Goal: Information Seeking & Learning: Learn about a topic

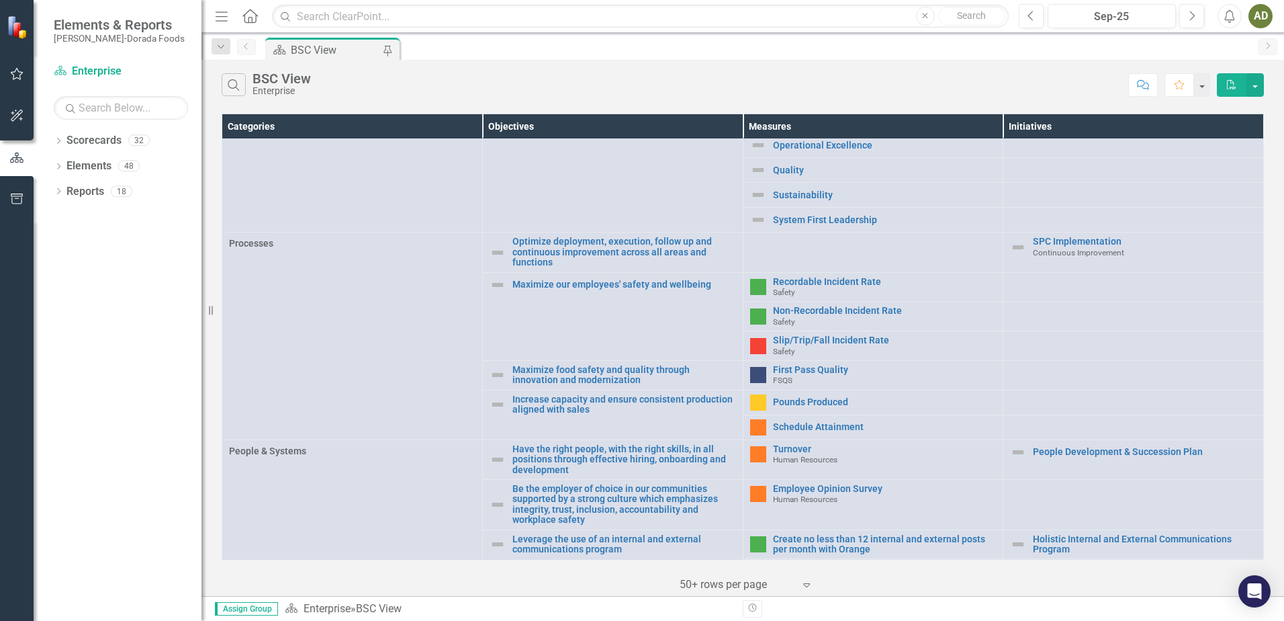
scroll to position [310, 0]
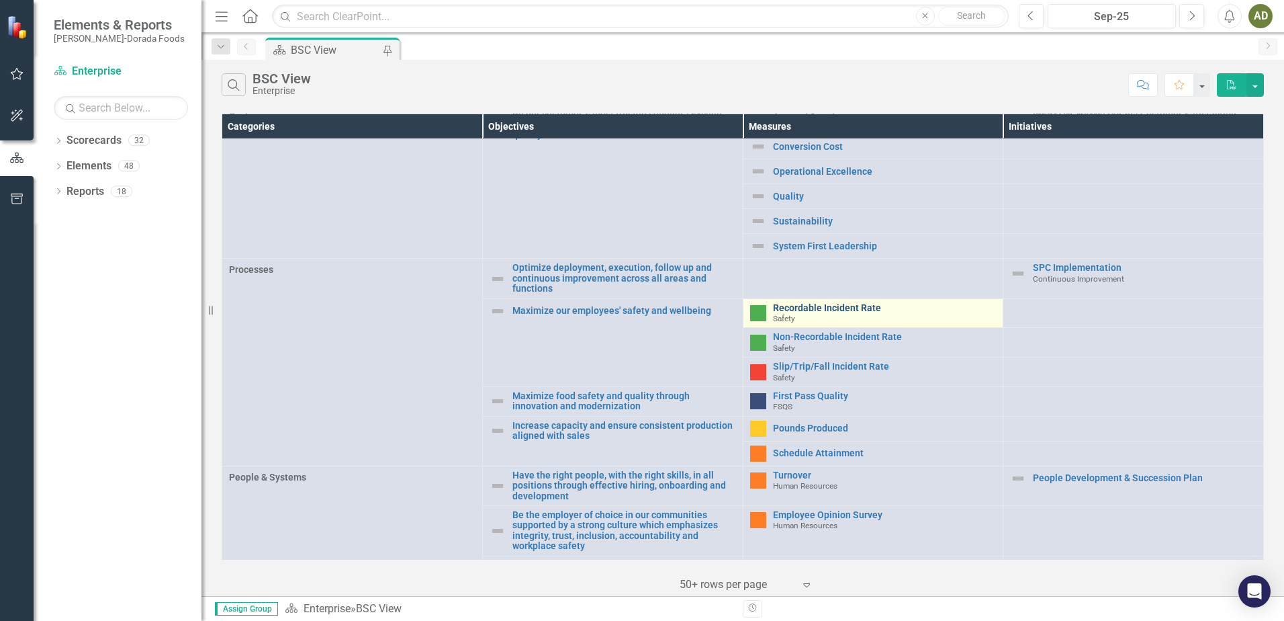
click at [809, 303] on link "Recordable Incident Rate" at bounding box center [885, 308] width 224 height 10
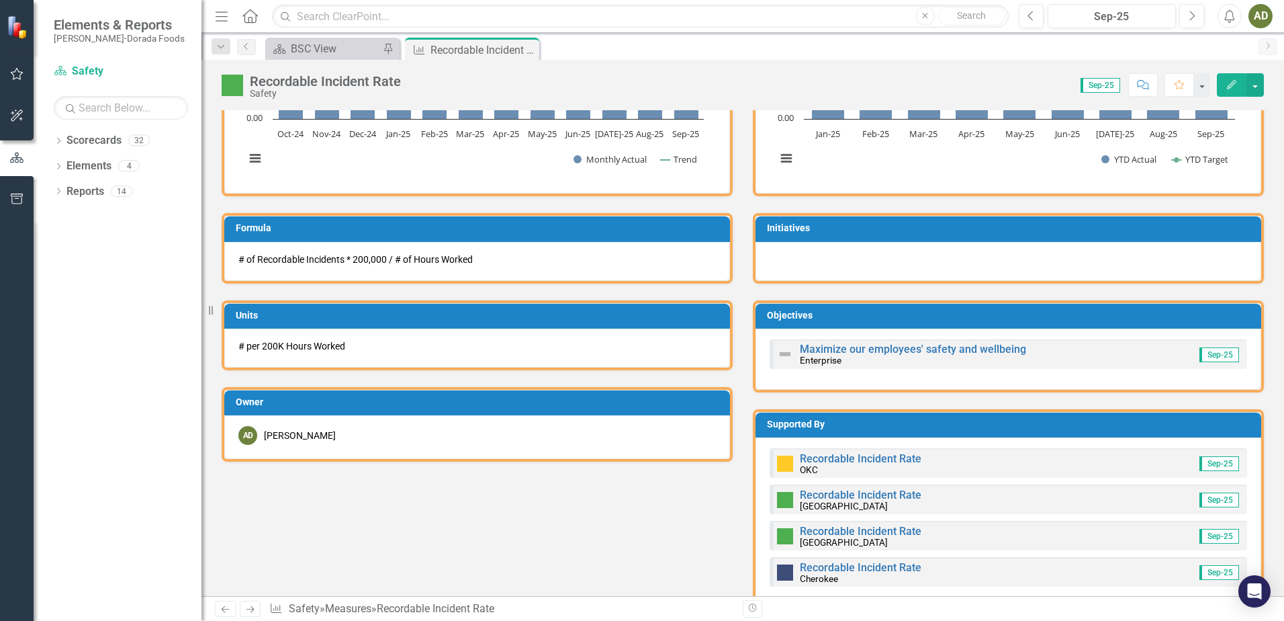
scroll to position [403, 0]
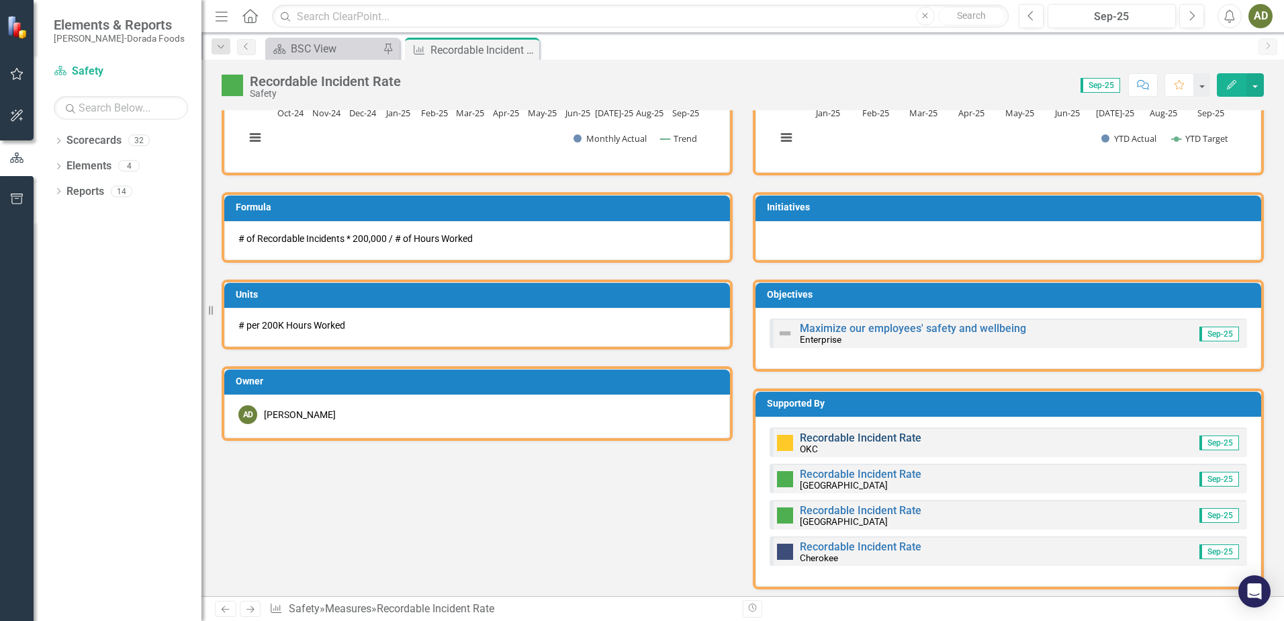
click at [871, 438] on link "Recordable Incident Rate" at bounding box center [861, 437] width 122 height 13
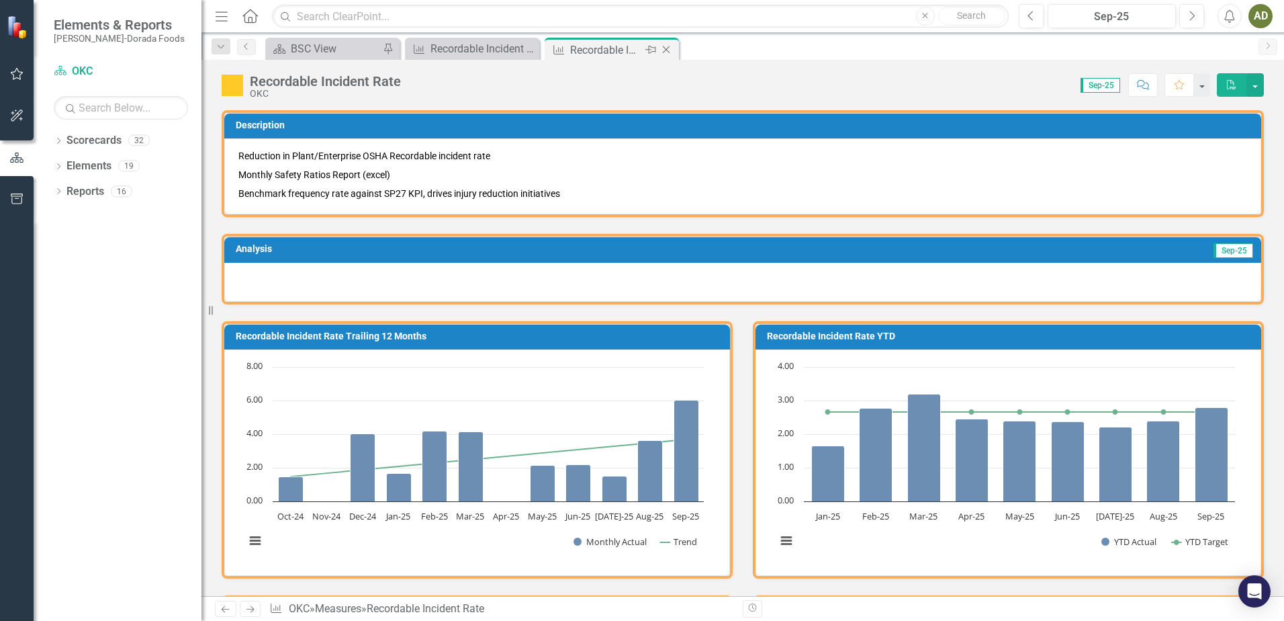
click at [666, 52] on icon "Close" at bounding box center [666, 49] width 13 height 11
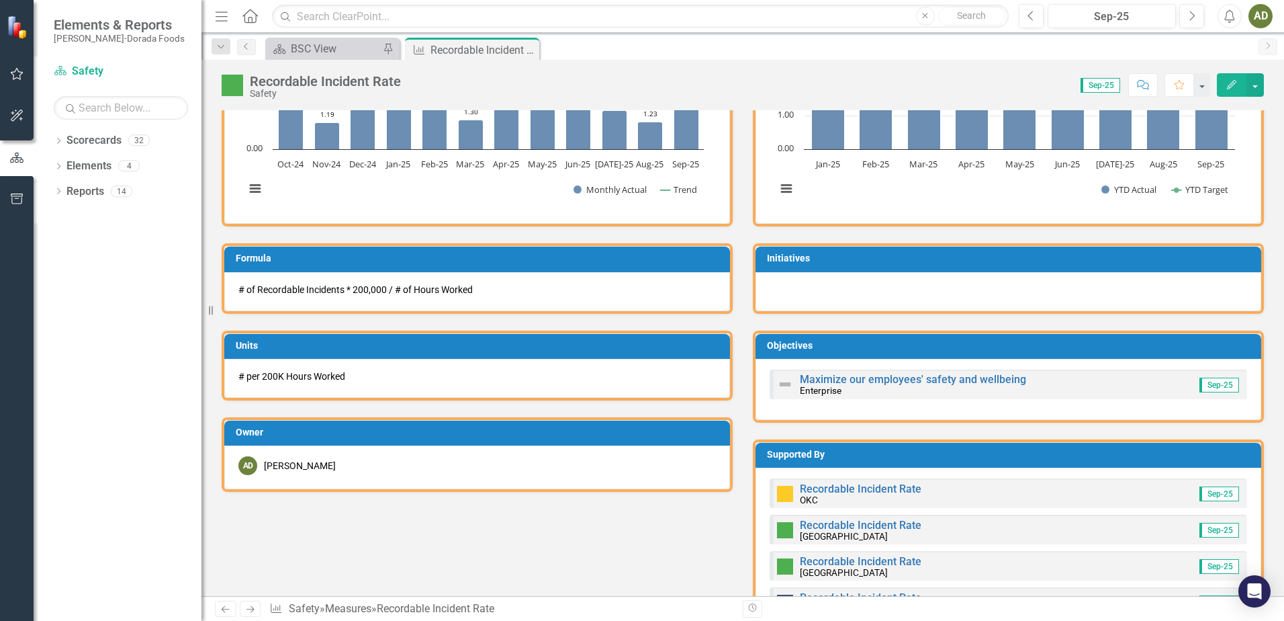
scroll to position [210, 0]
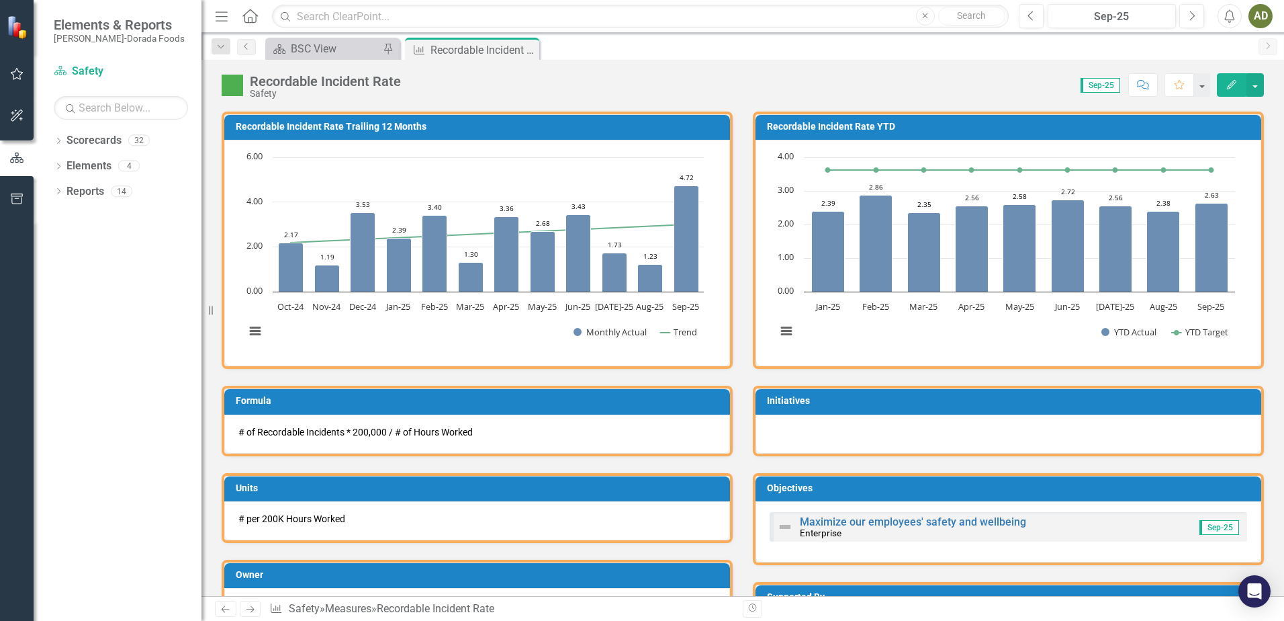
click at [0, 0] on icon "Close" at bounding box center [0, 0] width 0 height 0
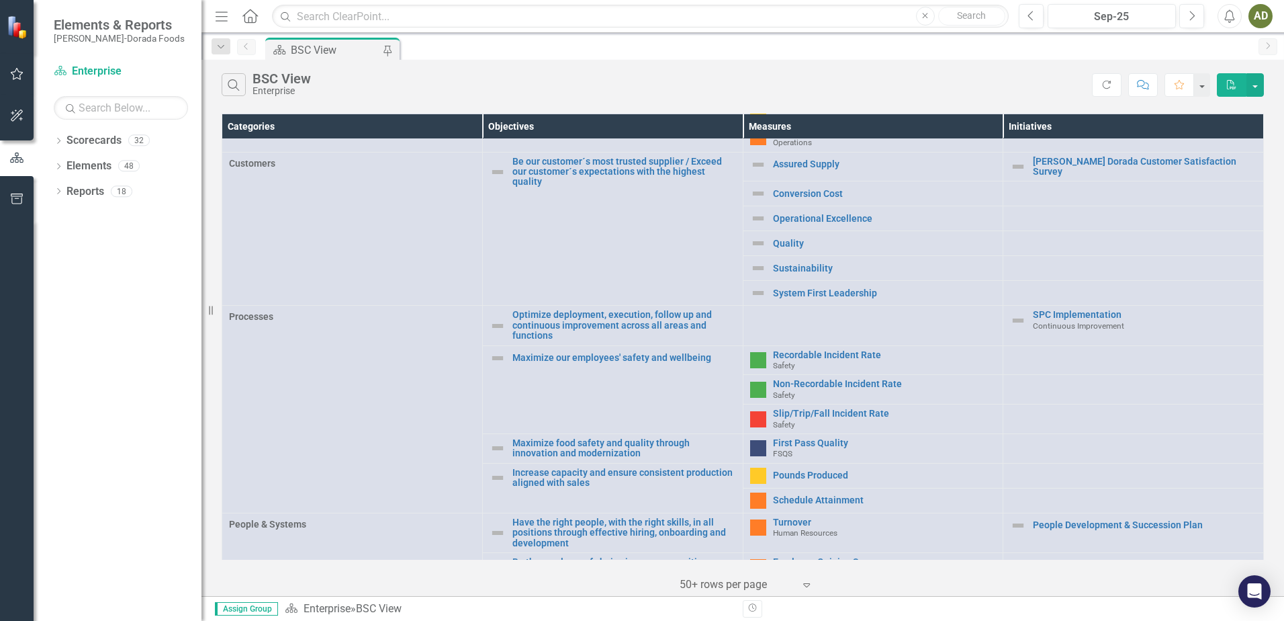
scroll to position [269, 0]
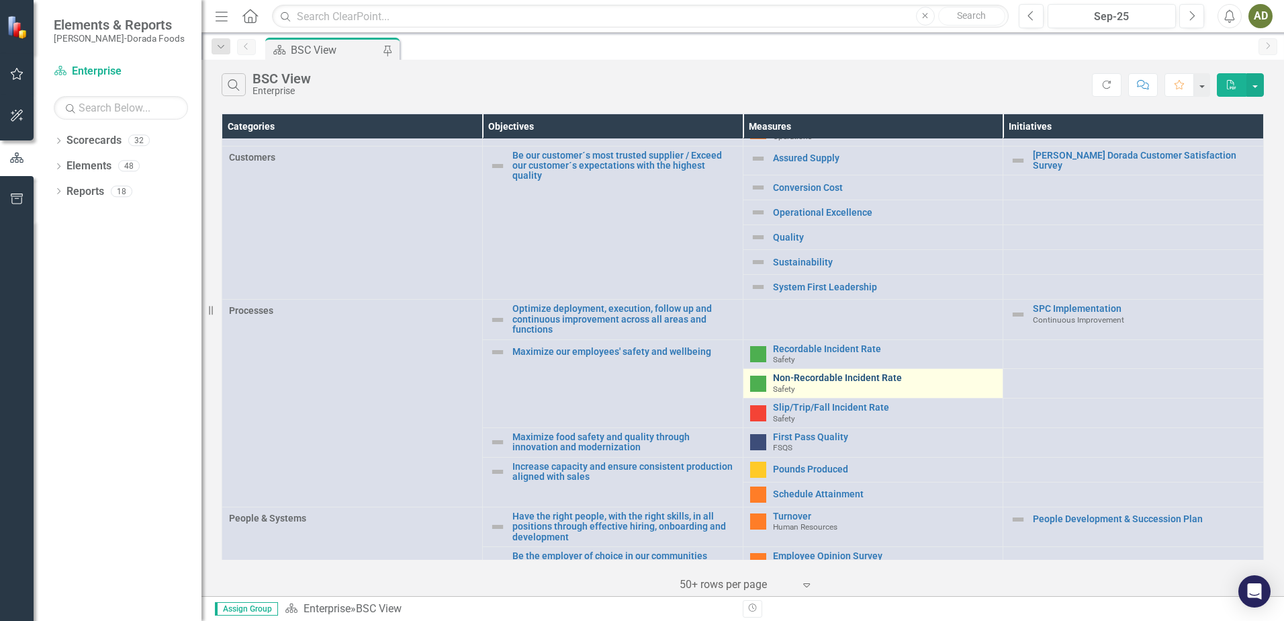
click at [827, 378] on link "Non-Recordable Incident Rate" at bounding box center [885, 378] width 224 height 10
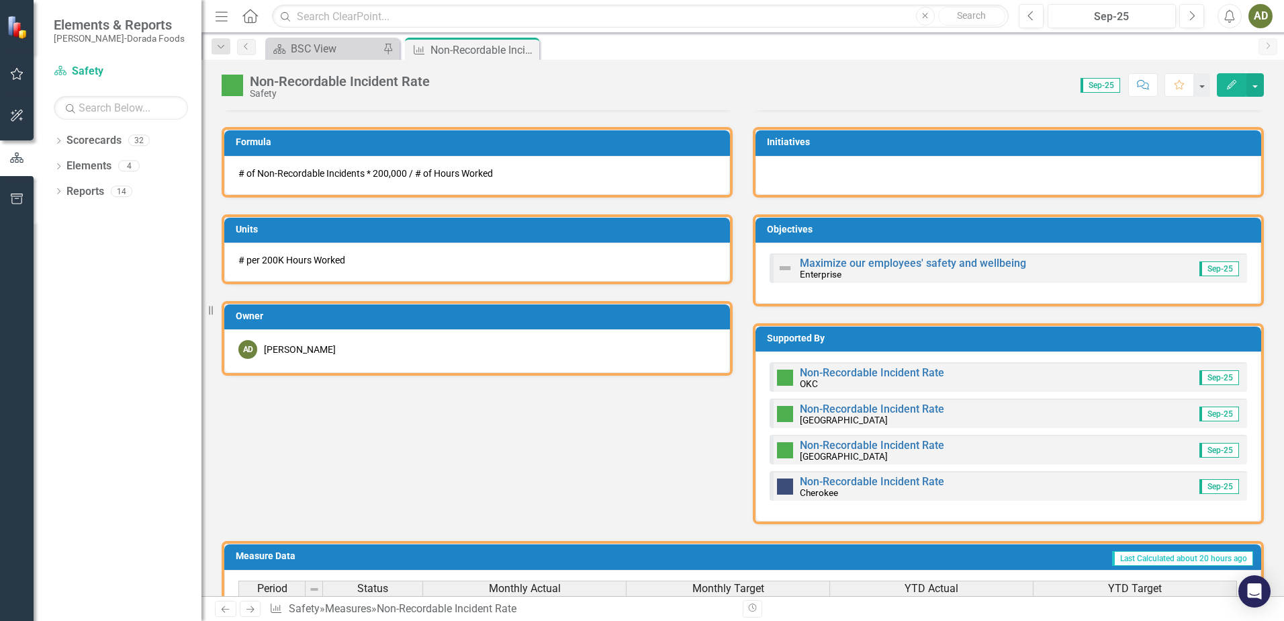
scroll to position [470, 0]
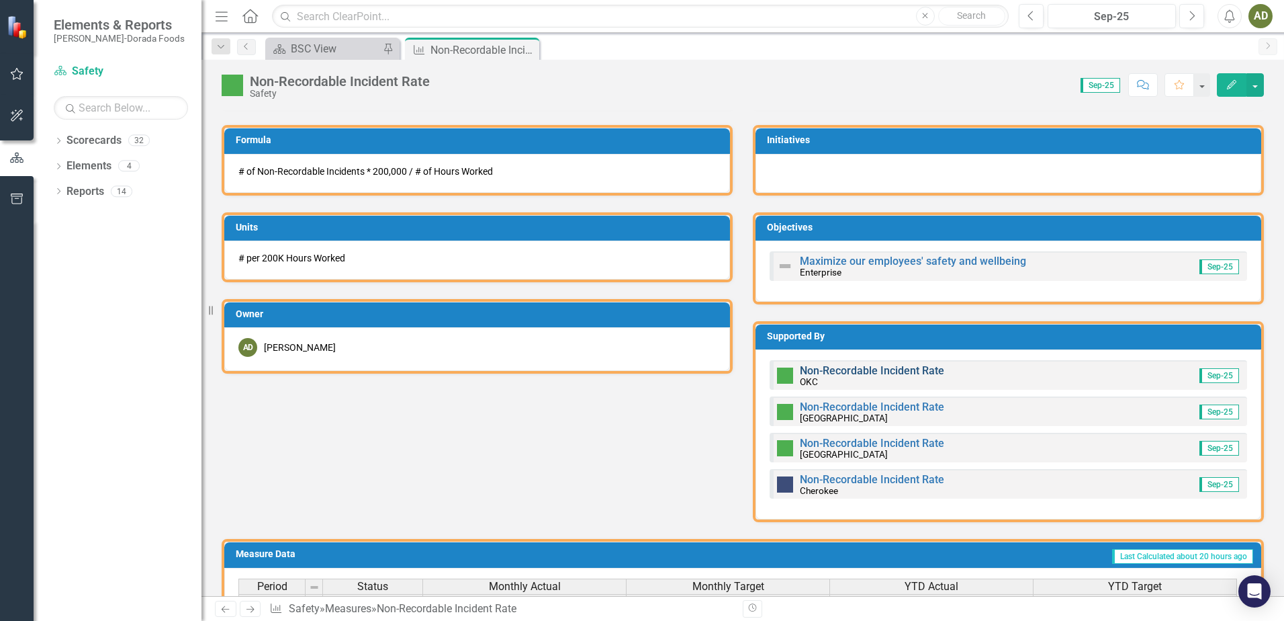
click at [861, 374] on link "Non-Recordable Incident Rate" at bounding box center [872, 370] width 144 height 13
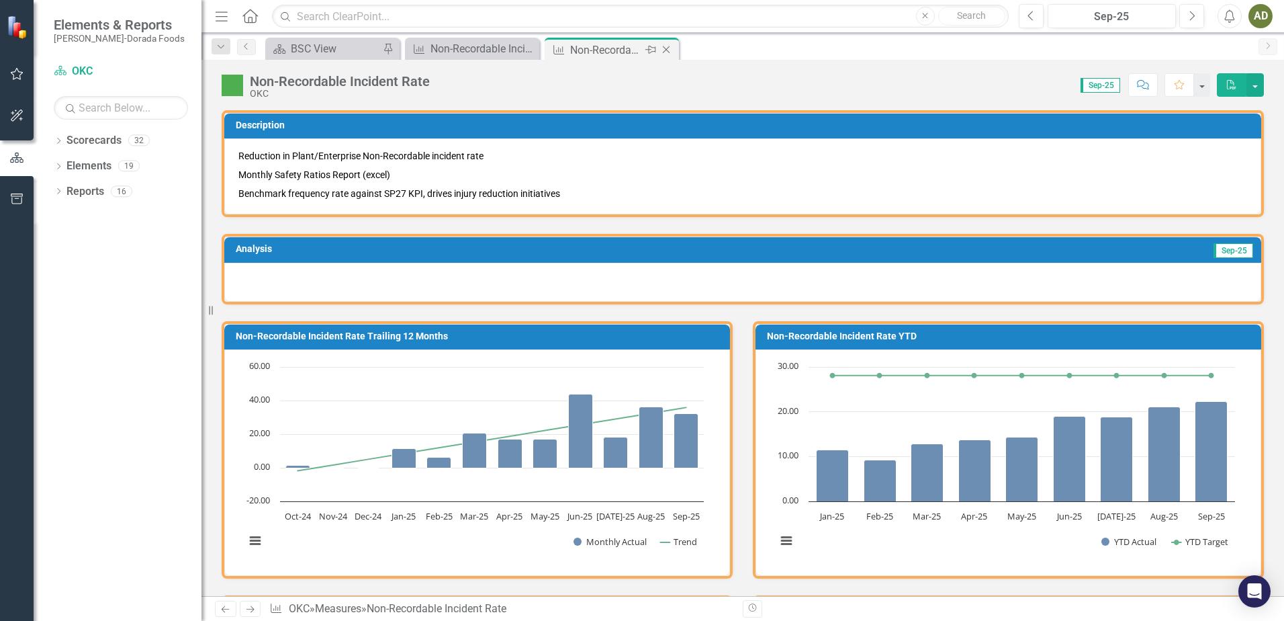
click at [666, 48] on icon "Close" at bounding box center [666, 49] width 13 height 11
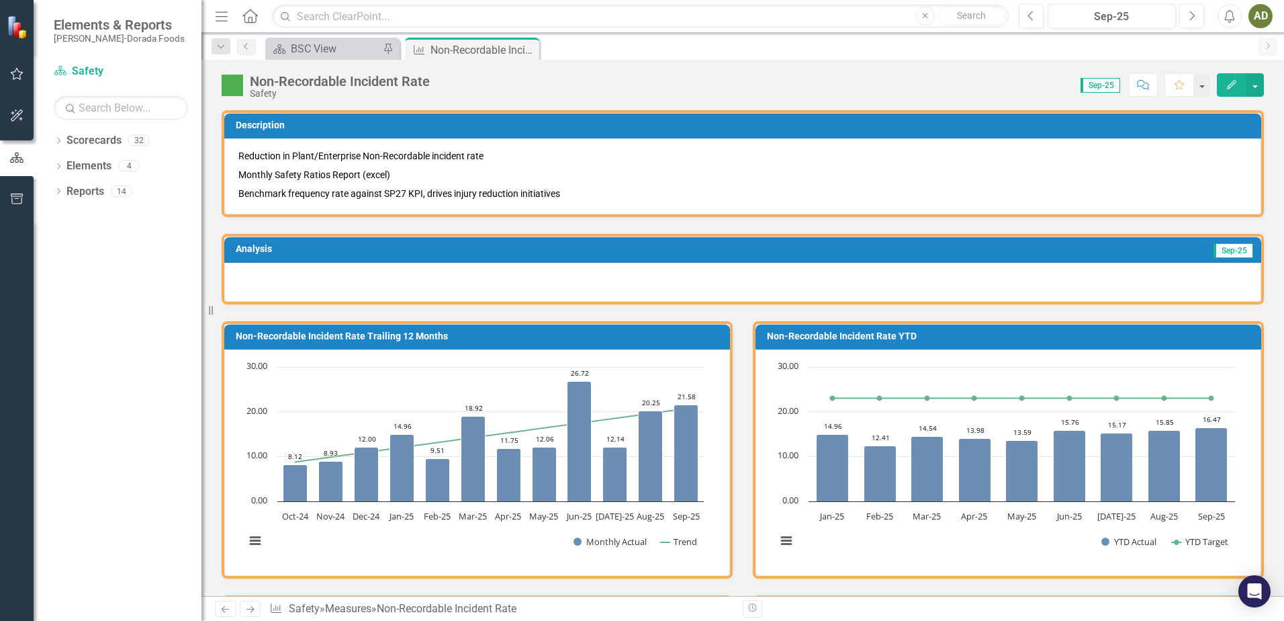
scroll to position [403, 0]
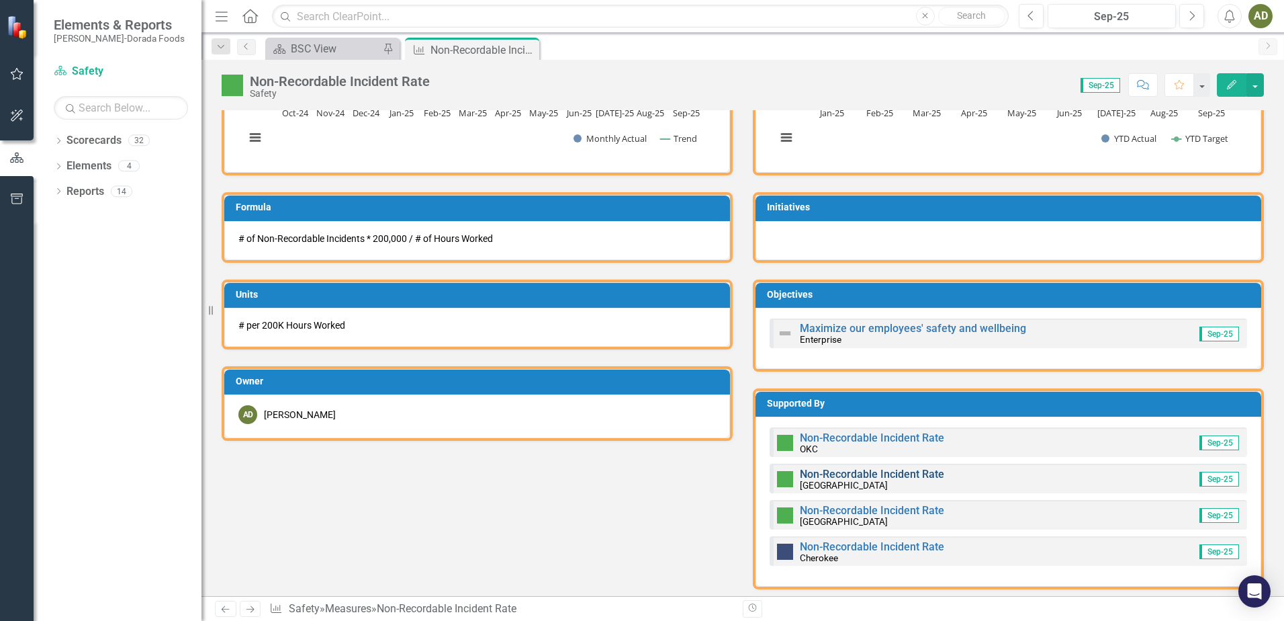
click at [839, 474] on link "Non-Recordable Incident Rate" at bounding box center [872, 474] width 144 height 13
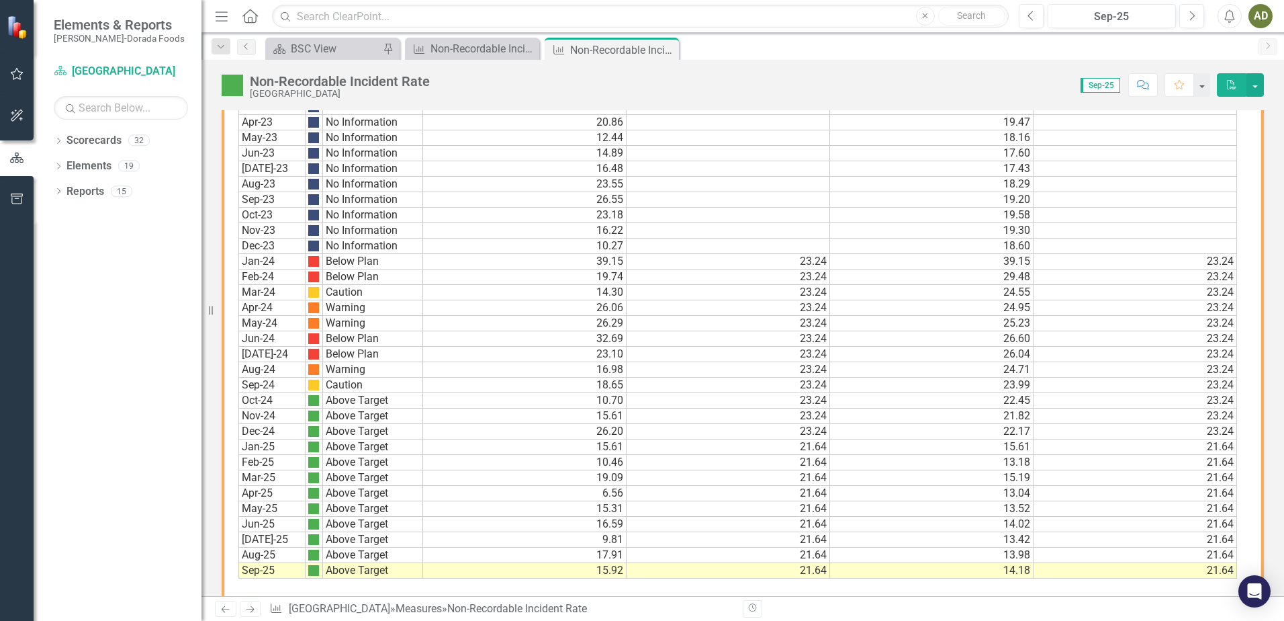
scroll to position [867, 0]
